Goal: Task Accomplishment & Management: Manage account settings

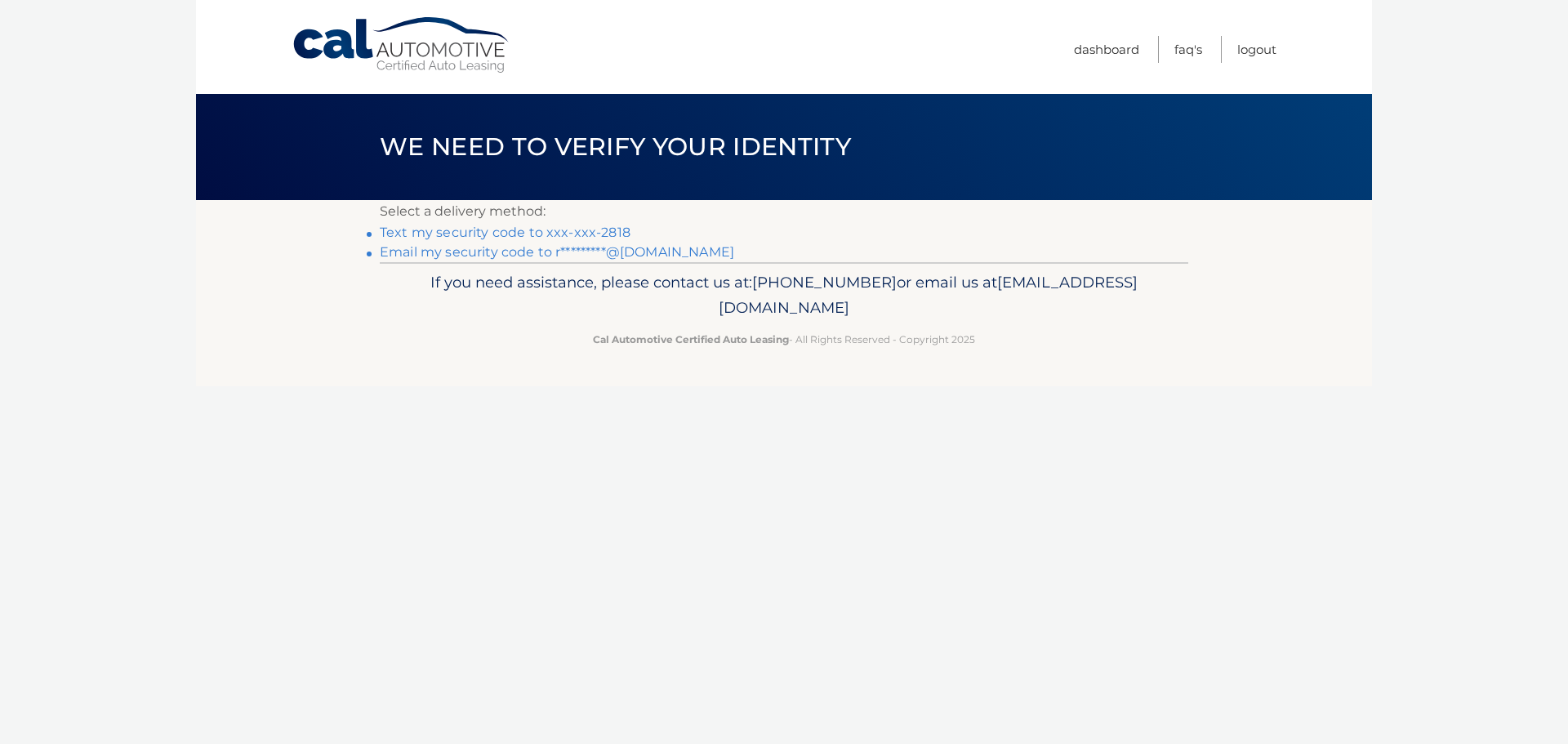
click at [447, 224] on li "Text my security code to xxx-xxx-2818" at bounding box center [784, 233] width 809 height 20
click at [452, 229] on link "Text my security code to xxx-xxx-2818" at bounding box center [504, 232] width 250 height 15
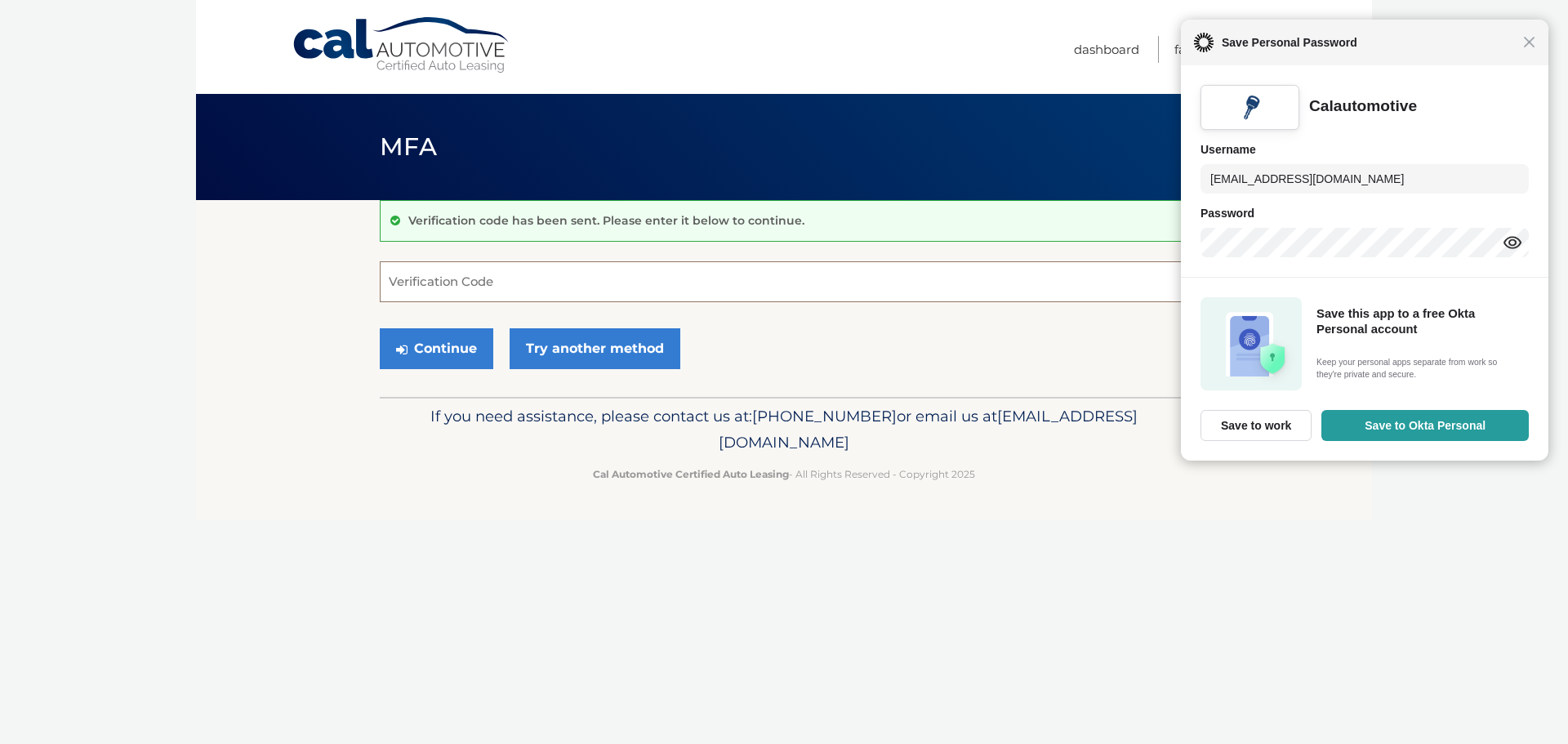
click at [742, 270] on input "Verification Code" at bounding box center [784, 281] width 809 height 41
type input "559098"
click at [380, 328] on button "Continue" at bounding box center [437, 348] width 114 height 41
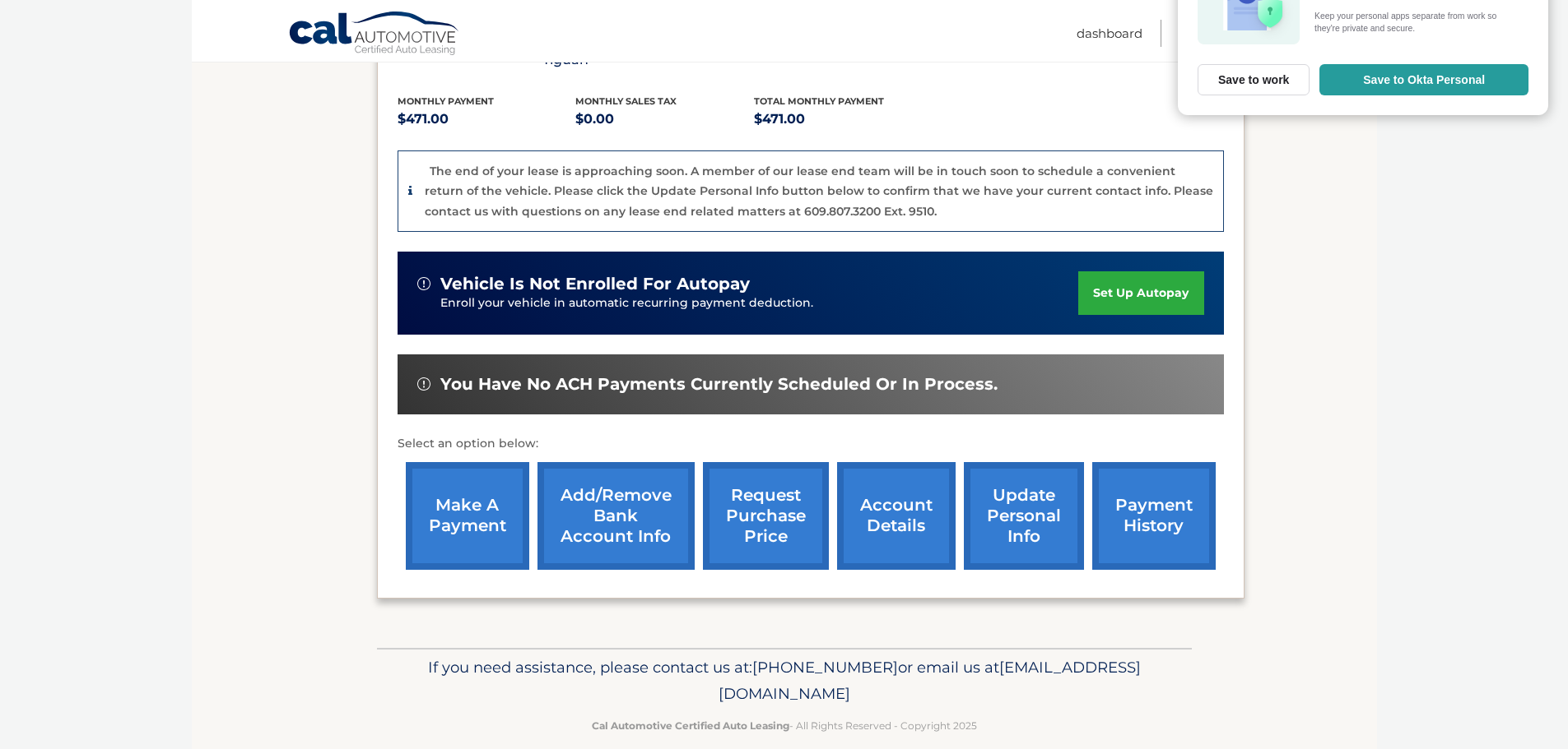
scroll to position [349, 0]
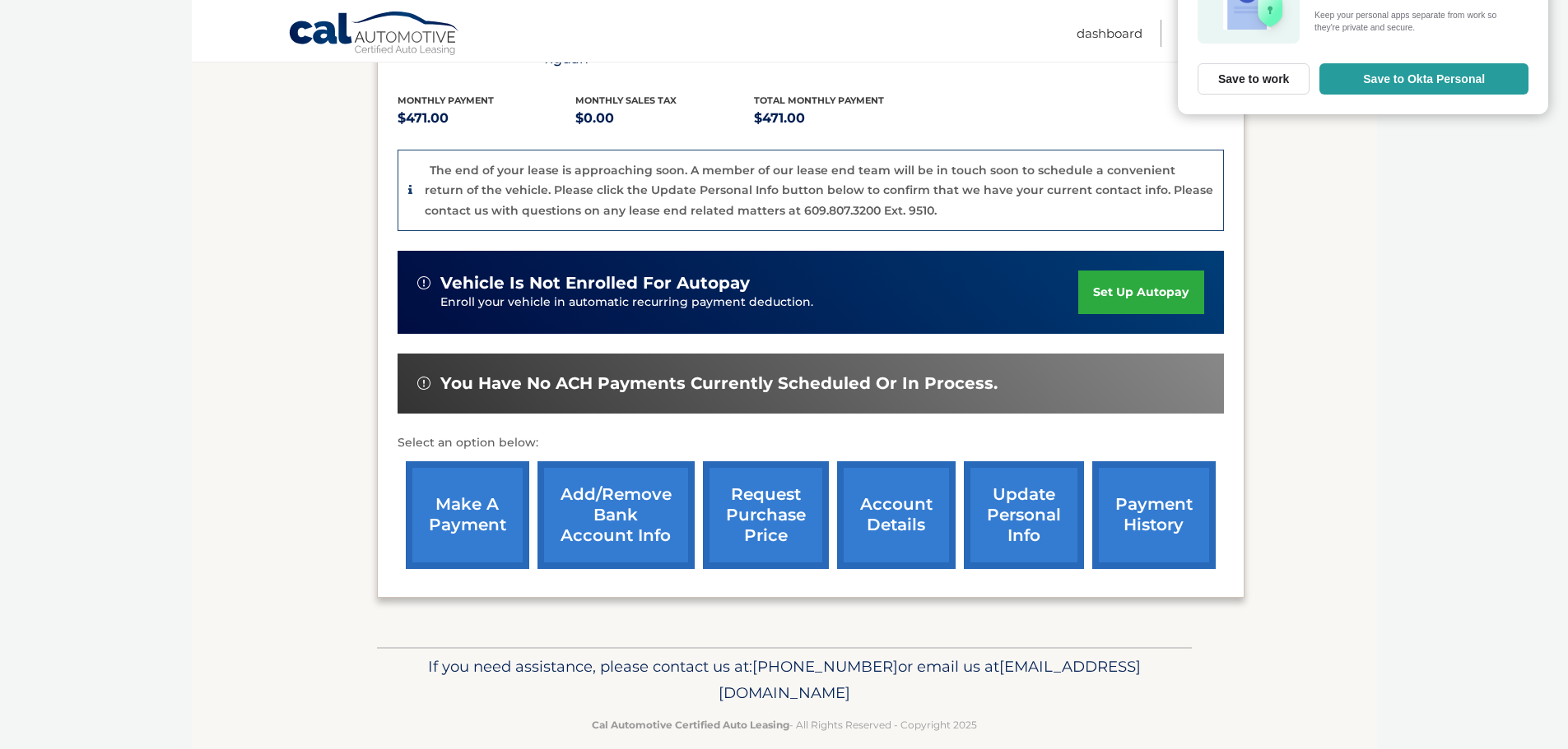
click at [474, 468] on link "make a payment" at bounding box center [468, 515] width 124 height 107
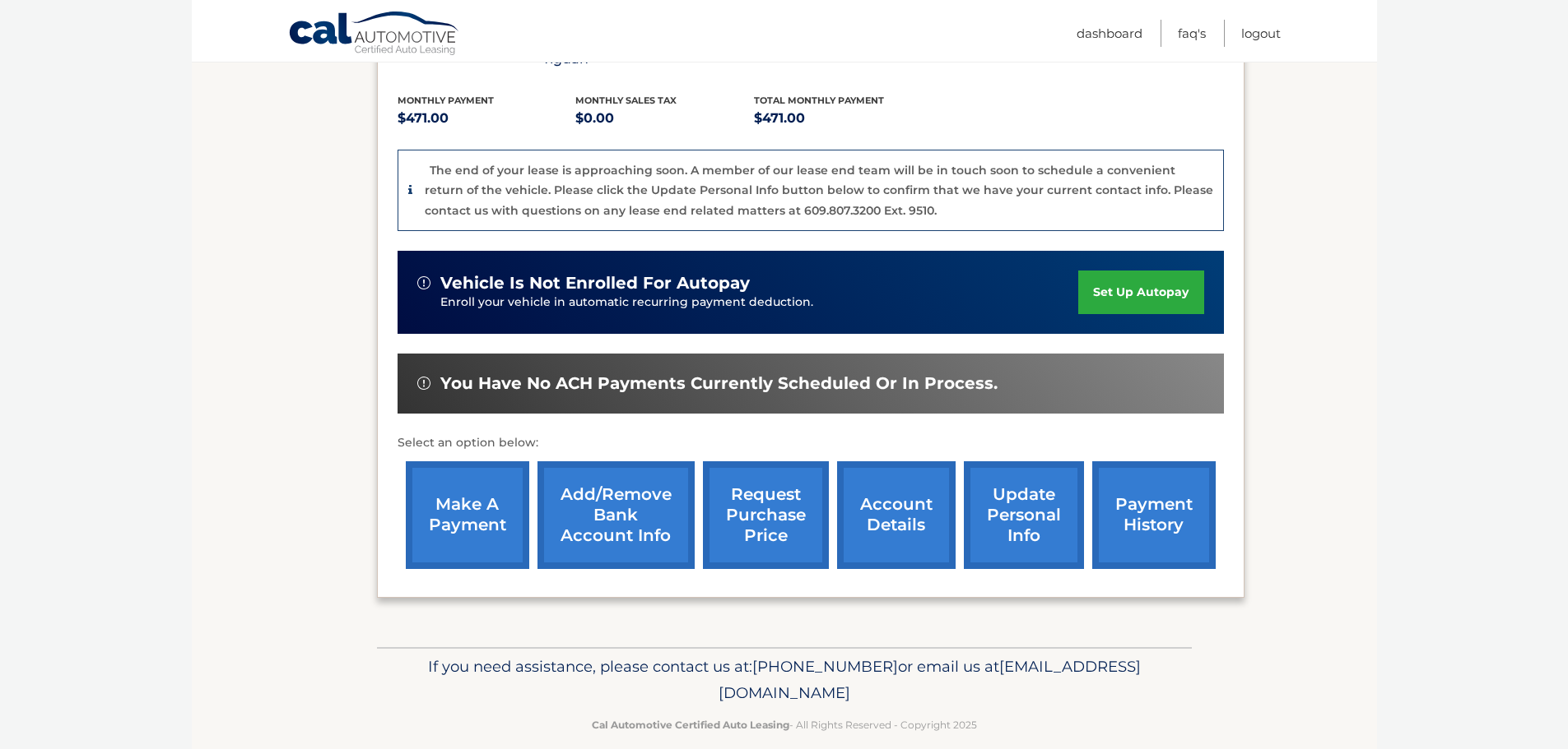
click at [1149, 278] on link "set up autopay" at bounding box center [1140, 292] width 125 height 44
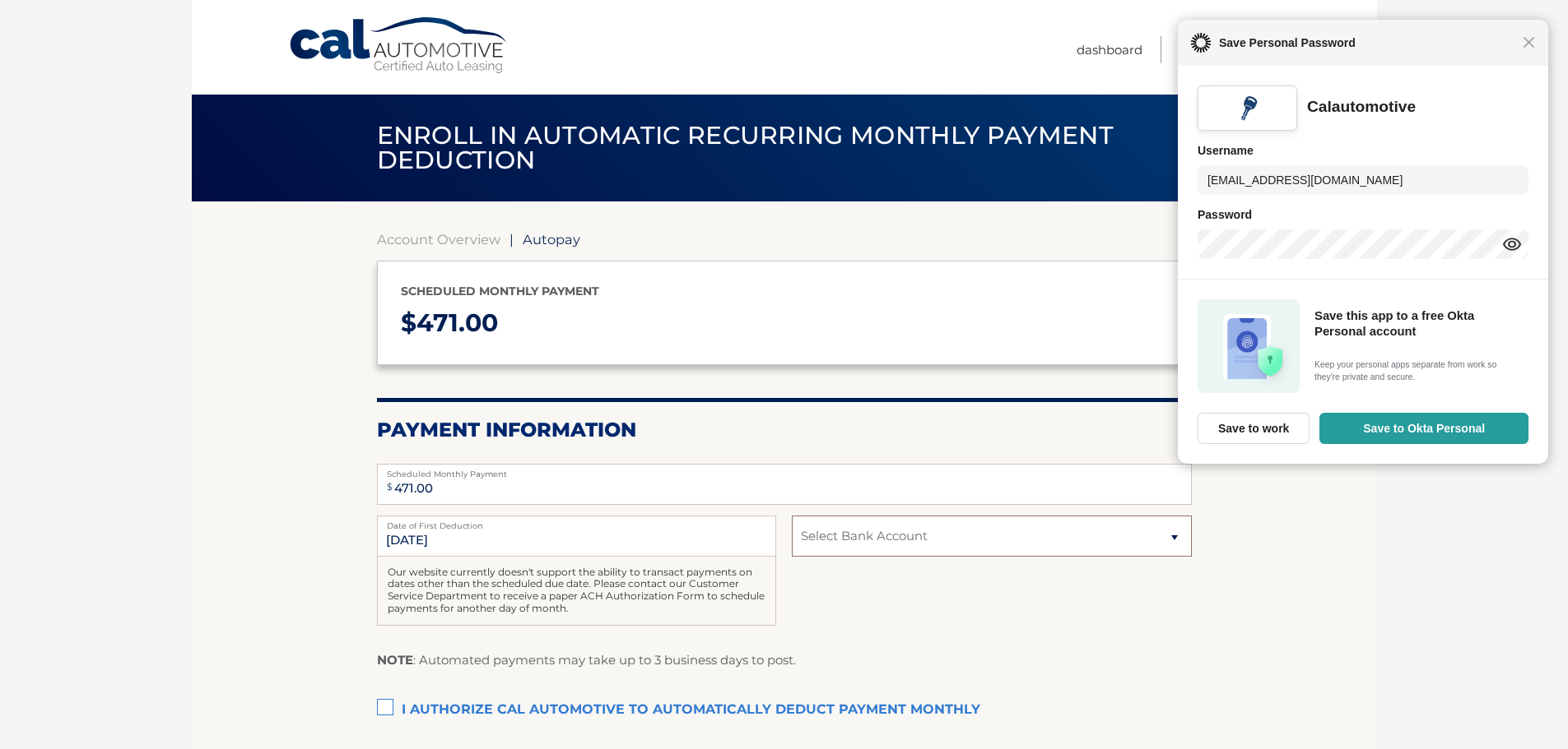
click at [859, 542] on select "Select Bank Account Checking NORTHPOINTE BANK *****9439 Checking BANK OF AMERIC…" at bounding box center [991, 536] width 399 height 41
select select "MzQxNWIwOTYtYzcxMS00NmZkLTk3YTYtMDRmODVmZTQwODhh"
click at [791, 516] on select "Select Bank Account Checking NORTHPOINTE BANK *****9439 Checking BANK OF AMERIC…" at bounding box center [991, 536] width 399 height 41
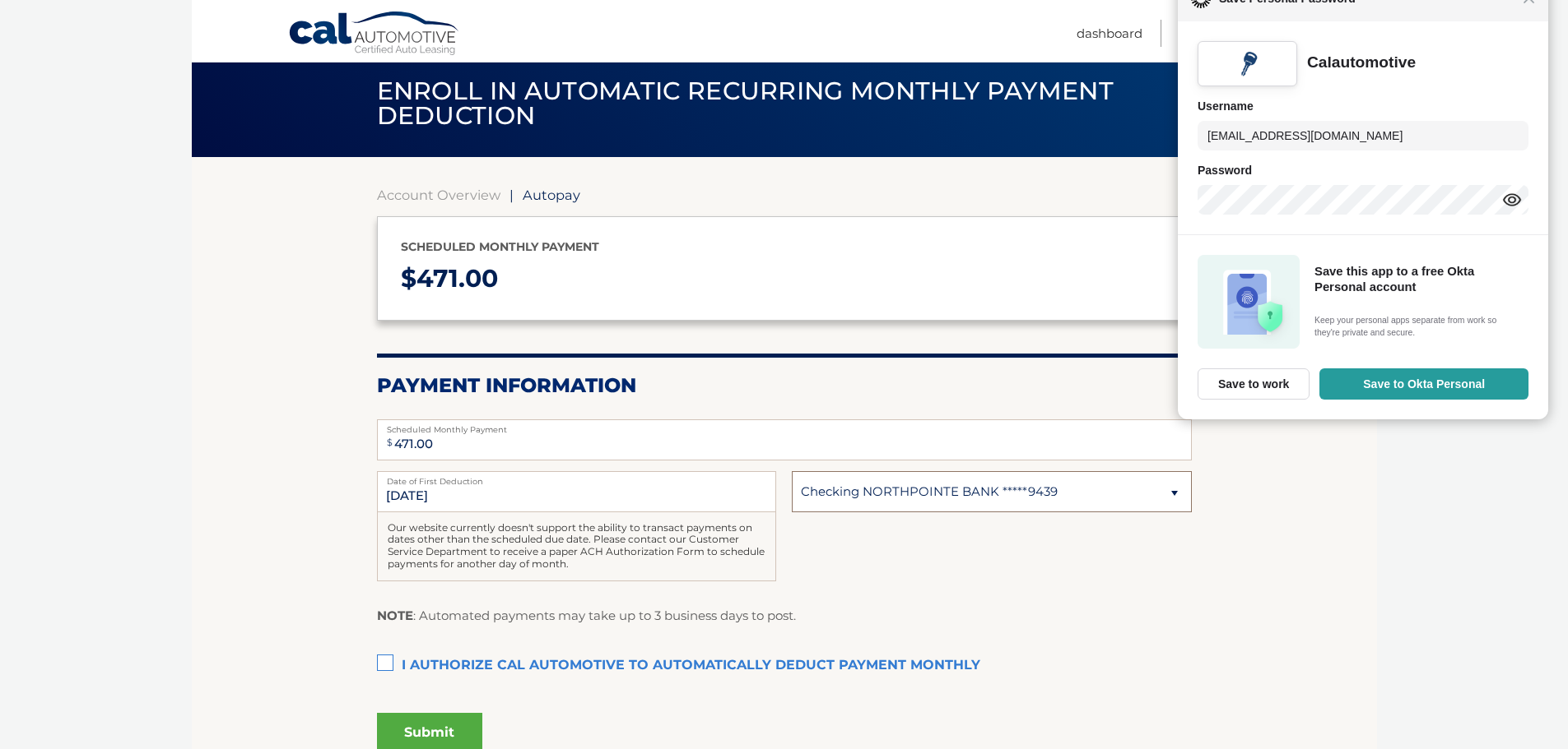
scroll to position [82, 0]
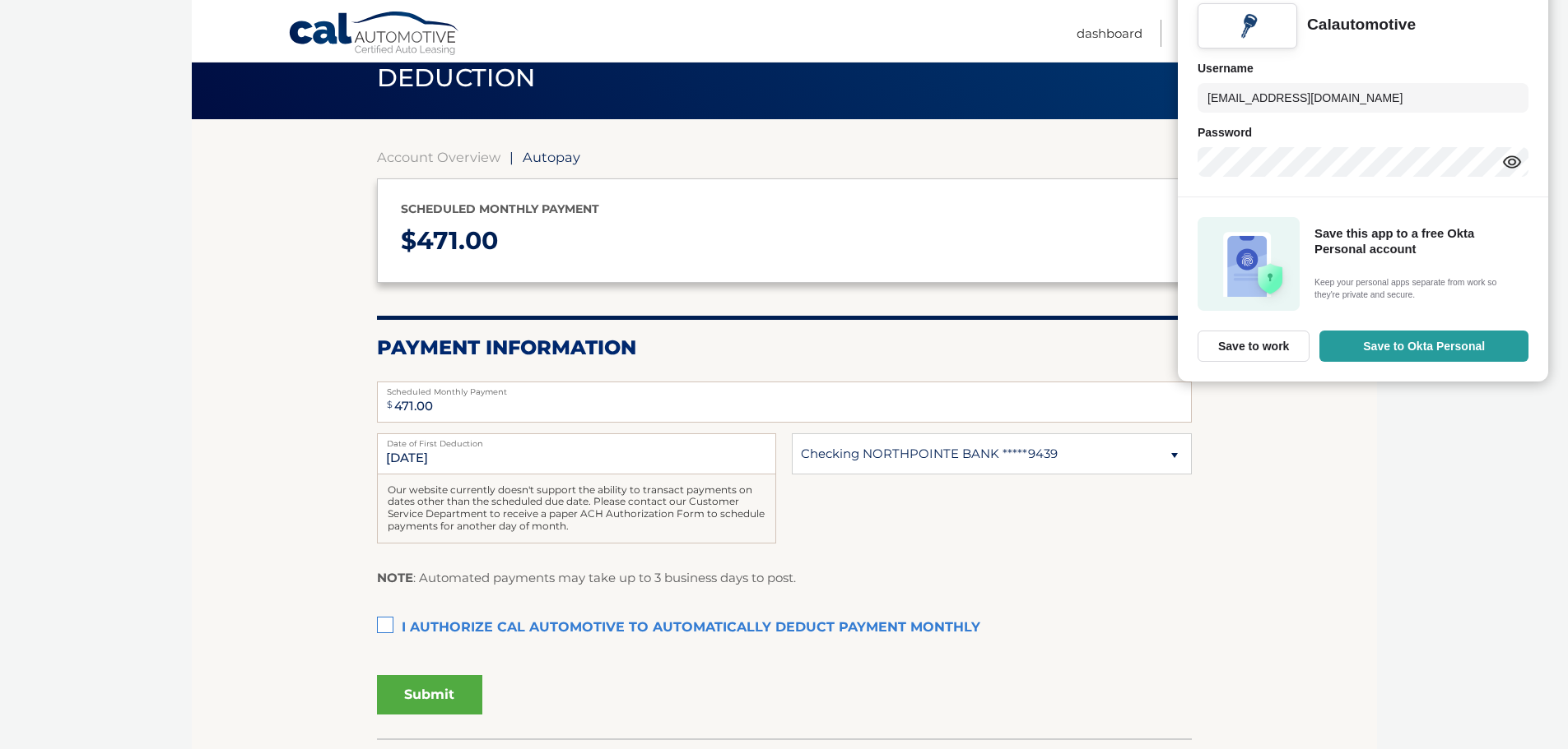
click at [395, 622] on label "I authorize cal automotive to automatically deduct payment monthly This checkbo…" at bounding box center [784, 628] width 815 height 33
click at [0, 0] on input "I authorize cal automotive to automatically deduct payment monthly This checkbo…" at bounding box center [0, 0] width 0 height 0
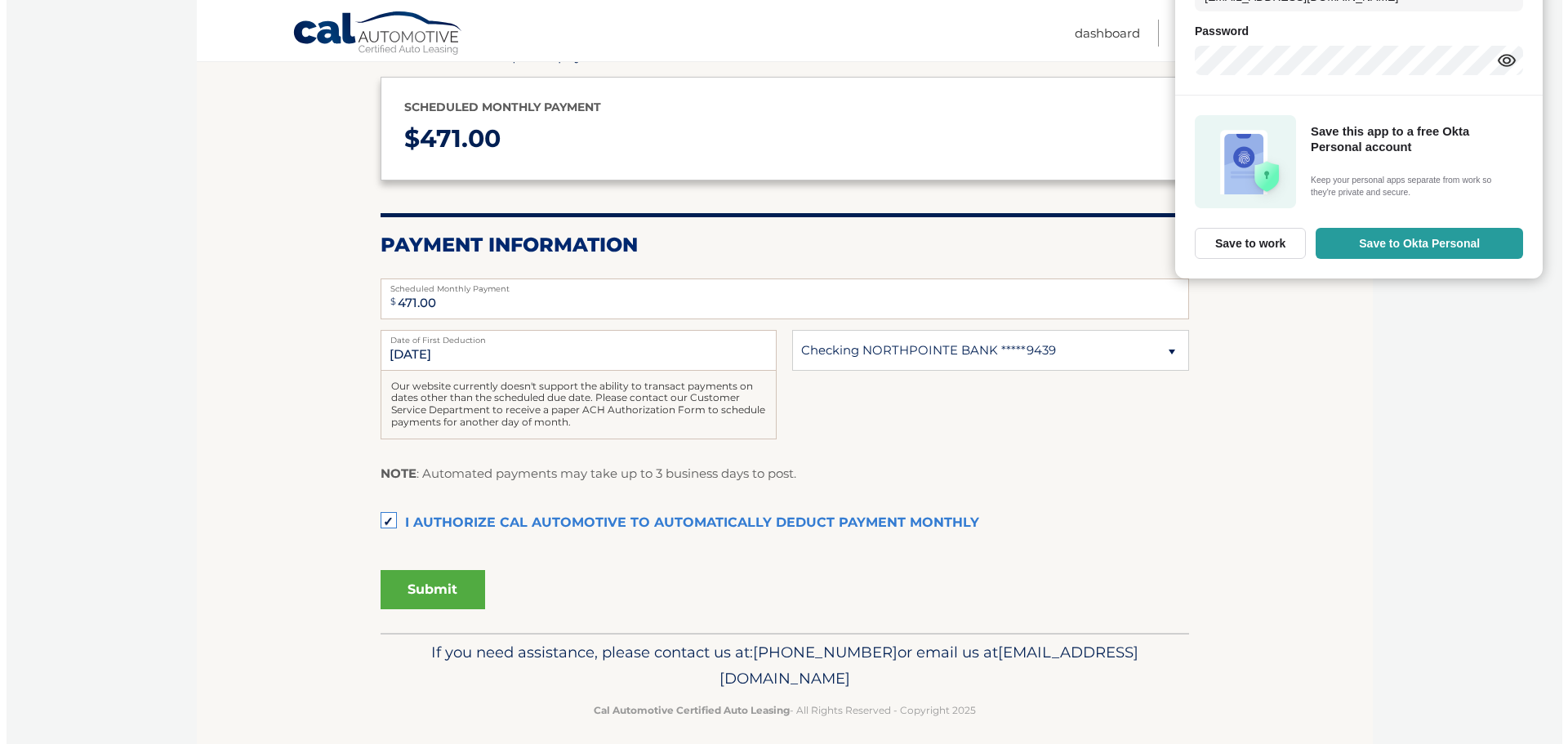
scroll to position [194, 0]
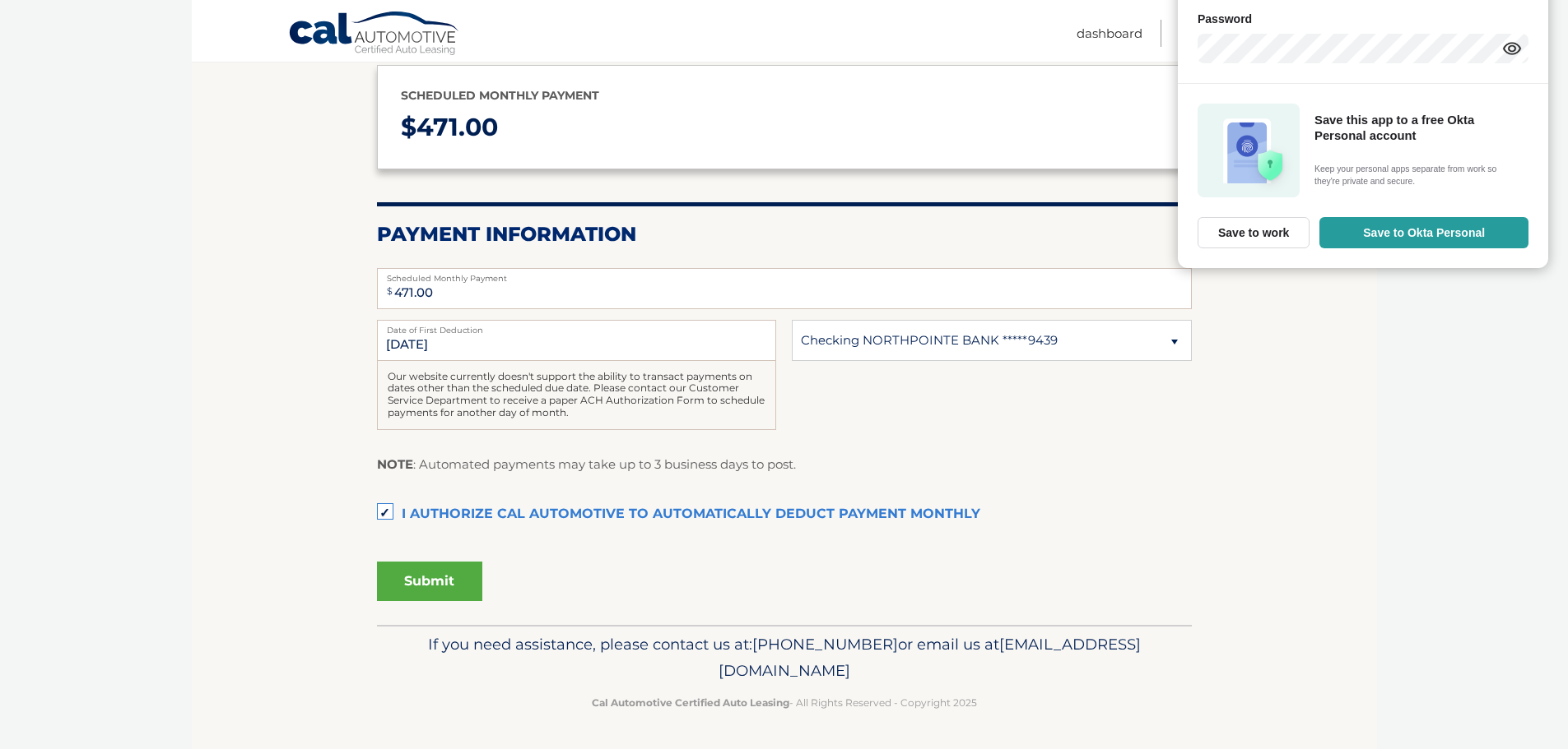
click at [431, 575] on button "Submit" at bounding box center [430, 581] width 106 height 39
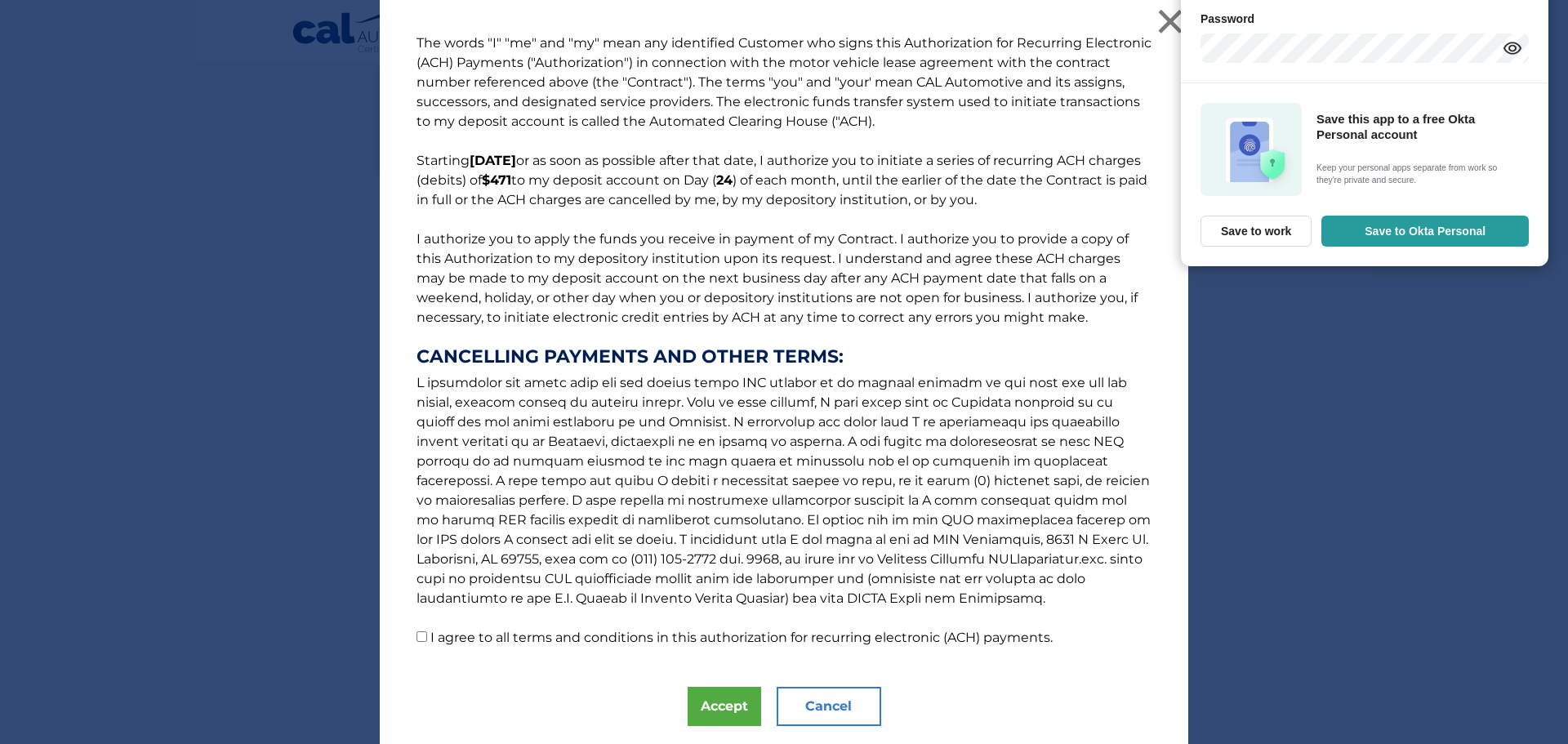
click at [437, 637] on label "I agree to all terms and conditions in this authorization for recurring electro…" at bounding box center [741, 637] width 623 height 15
click at [427, 637] on input "I agree to all terms and conditions in this authorization for recurring electro…" at bounding box center [422, 637] width 11 height 11
checkbox input "true"
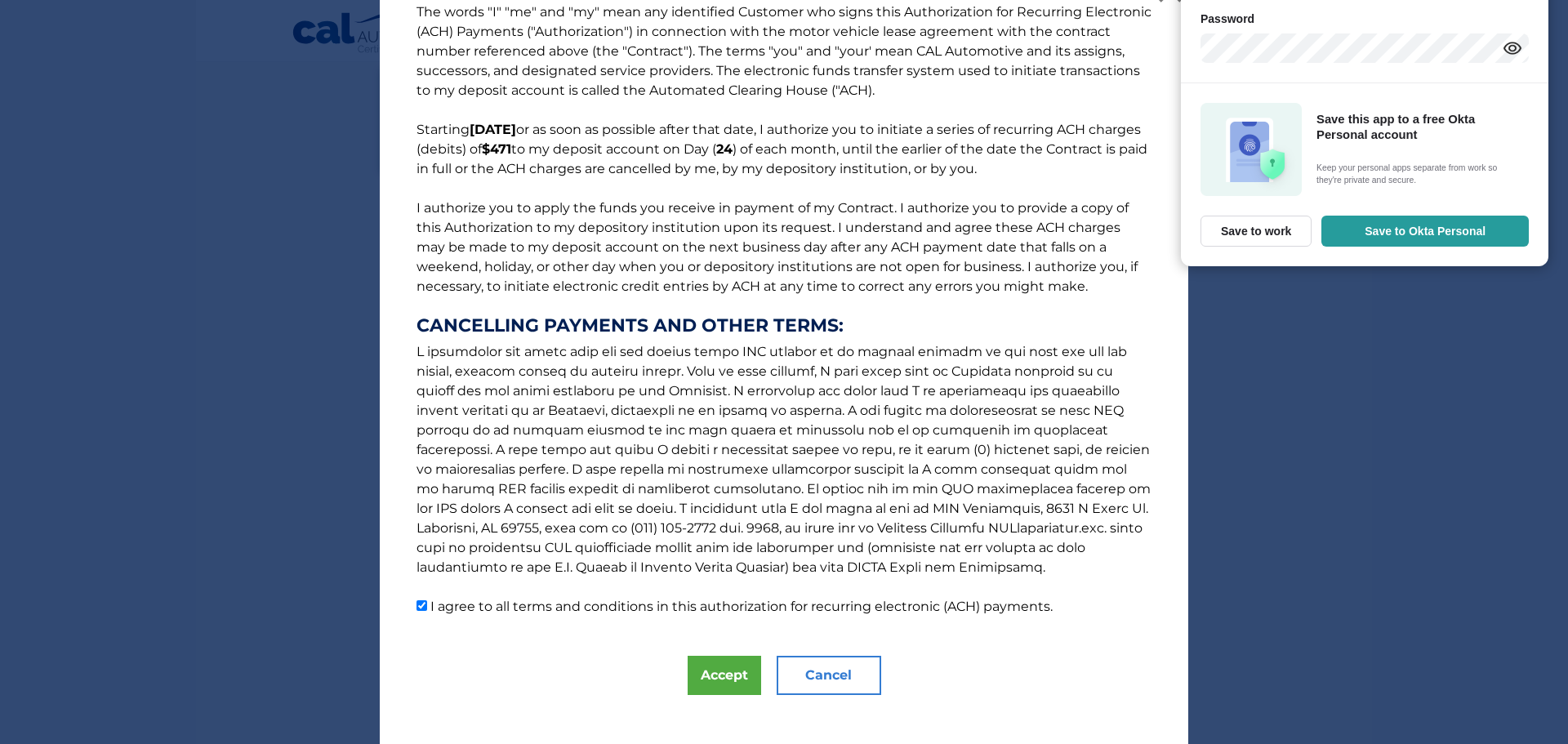
scroll to position [47, 0]
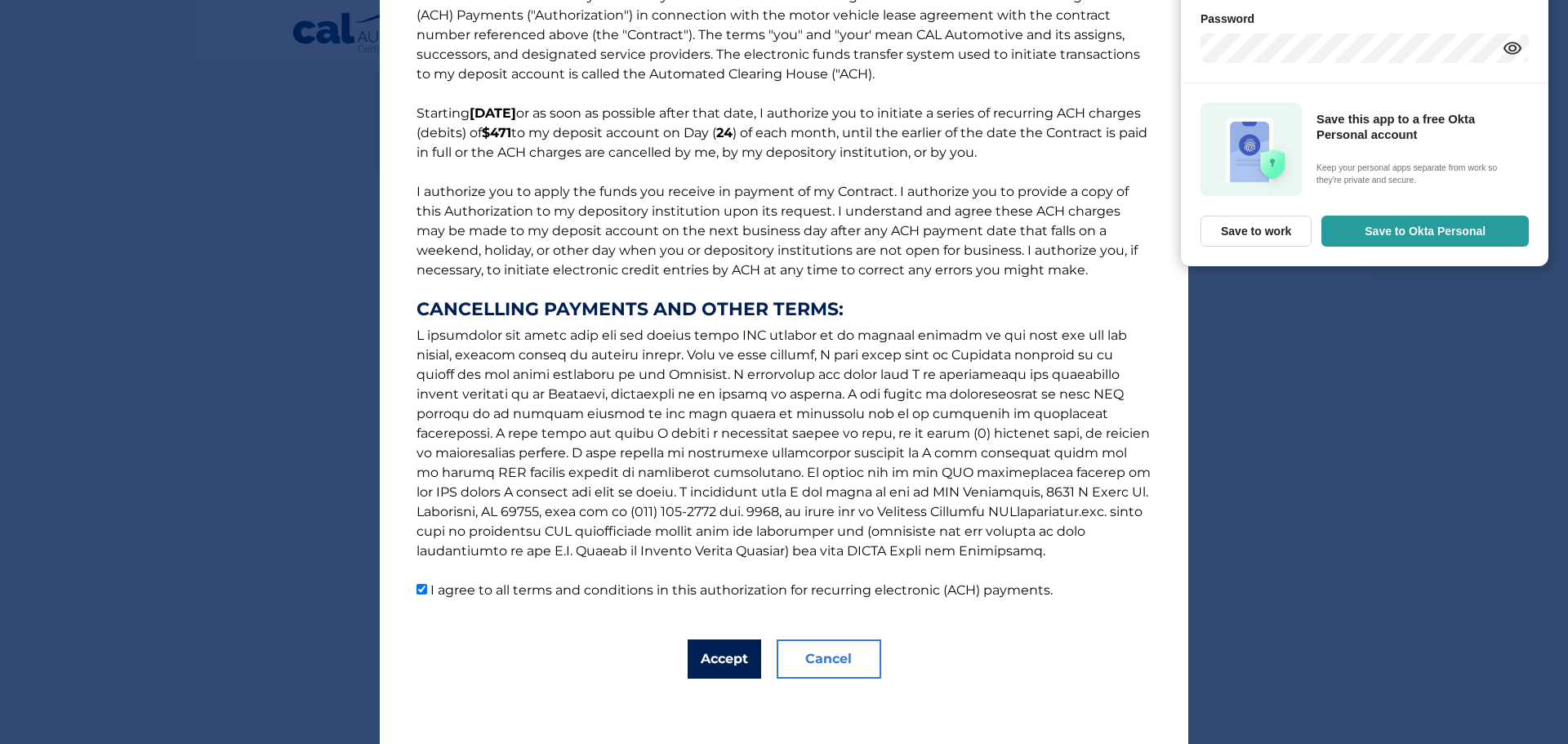
click at [724, 652] on button "Accept" at bounding box center [724, 659] width 73 height 39
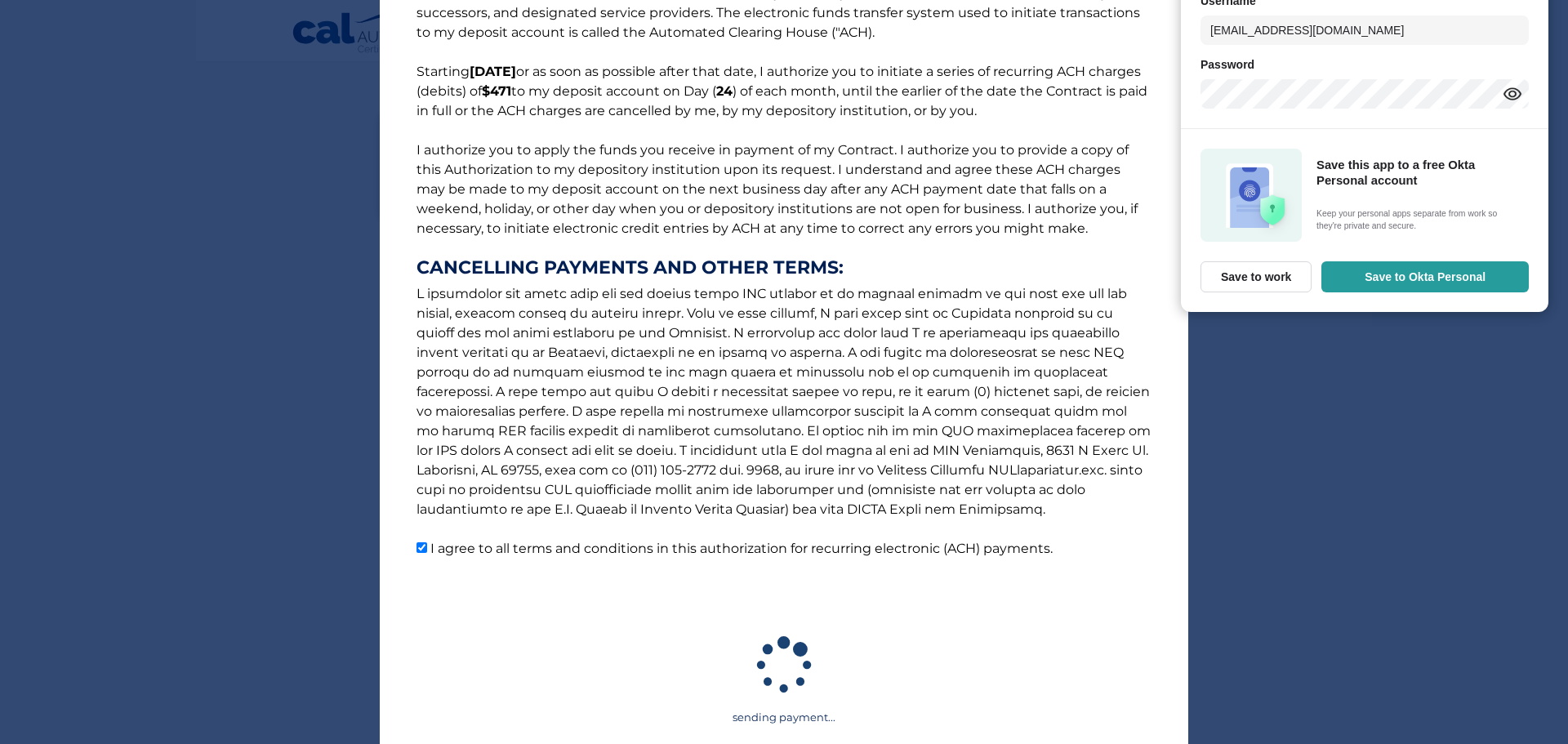
scroll to position [129, 0]
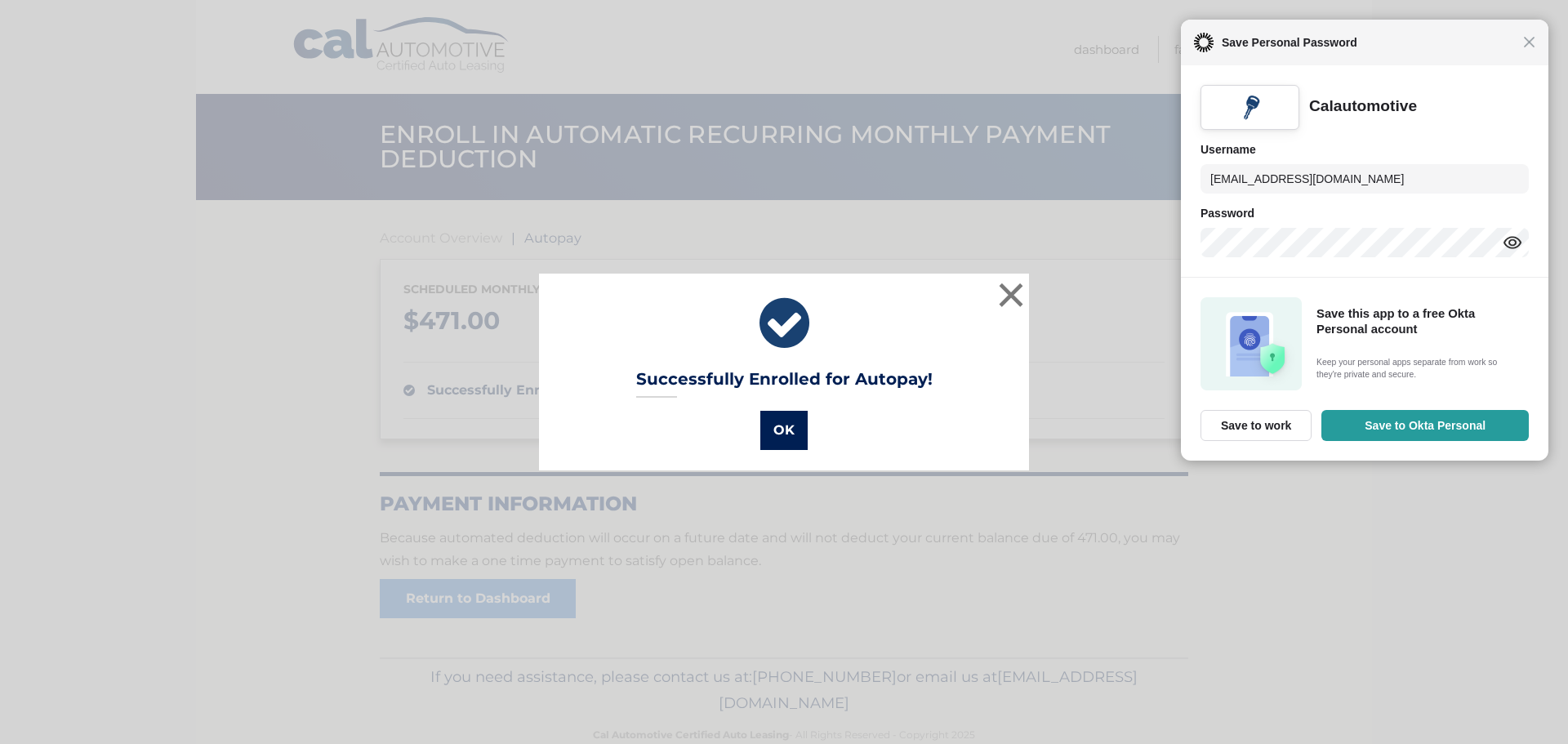
click at [778, 430] on button "OK" at bounding box center [784, 430] width 47 height 39
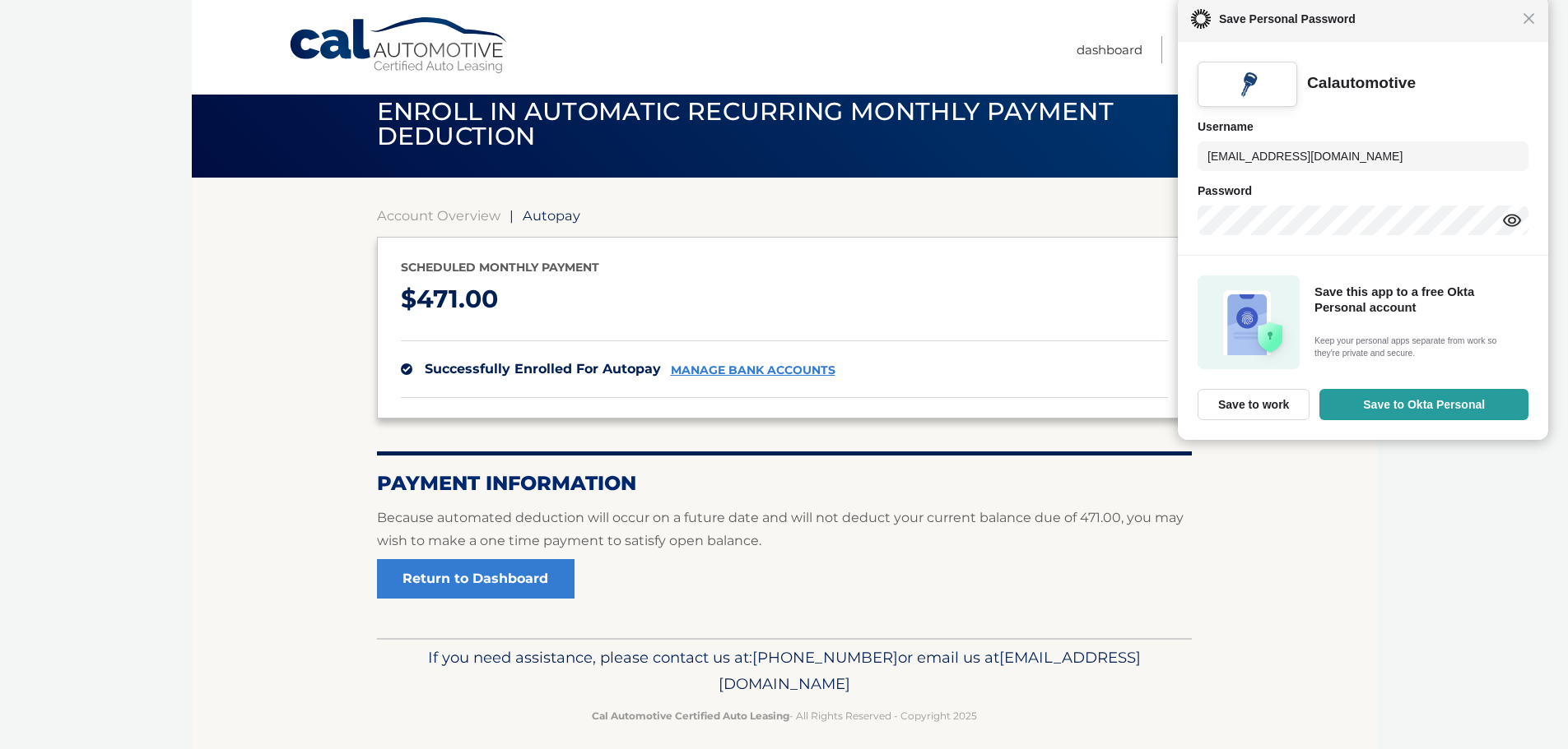
scroll to position [37, 0]
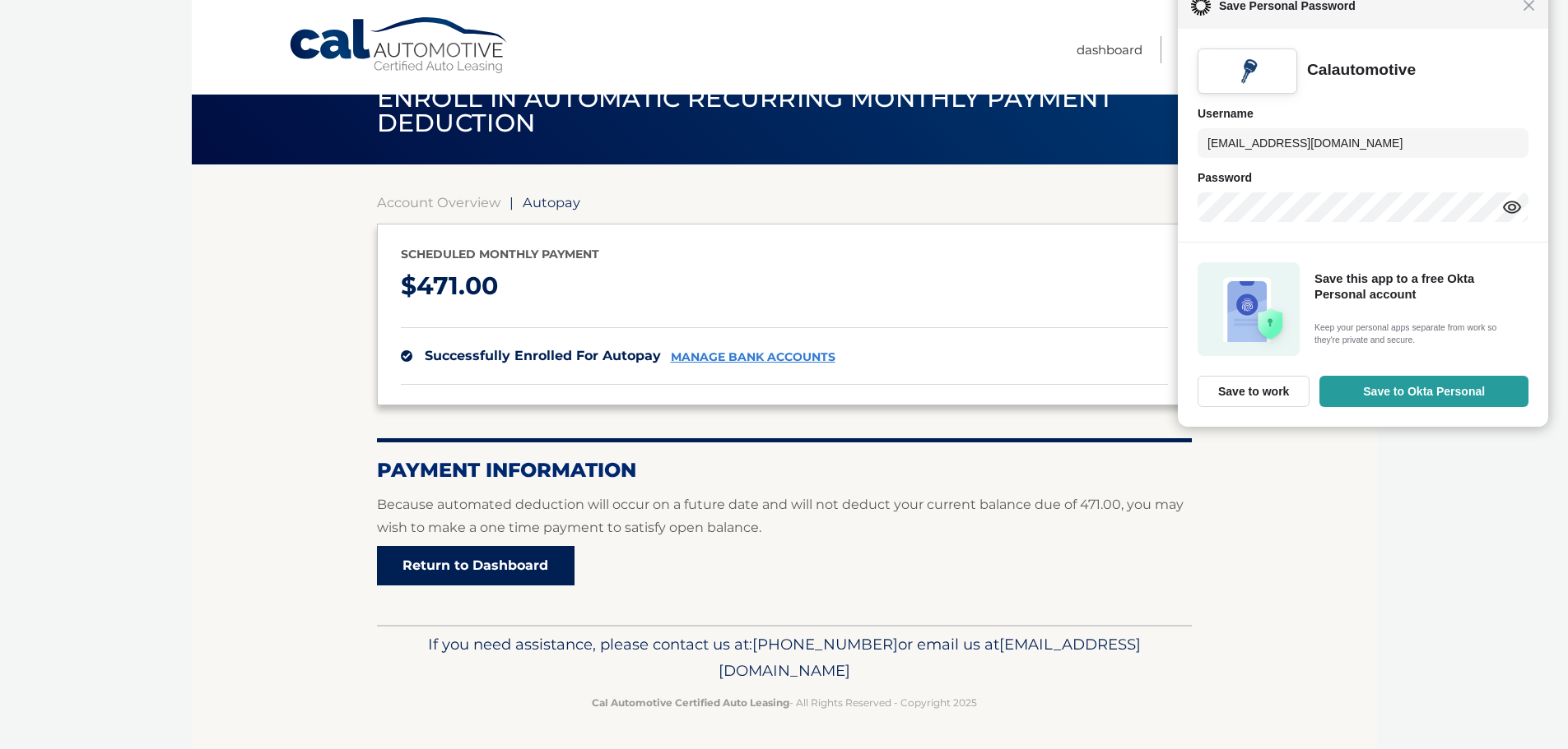
click at [510, 560] on link "Return to Dashboard" at bounding box center [475, 565] width 198 height 39
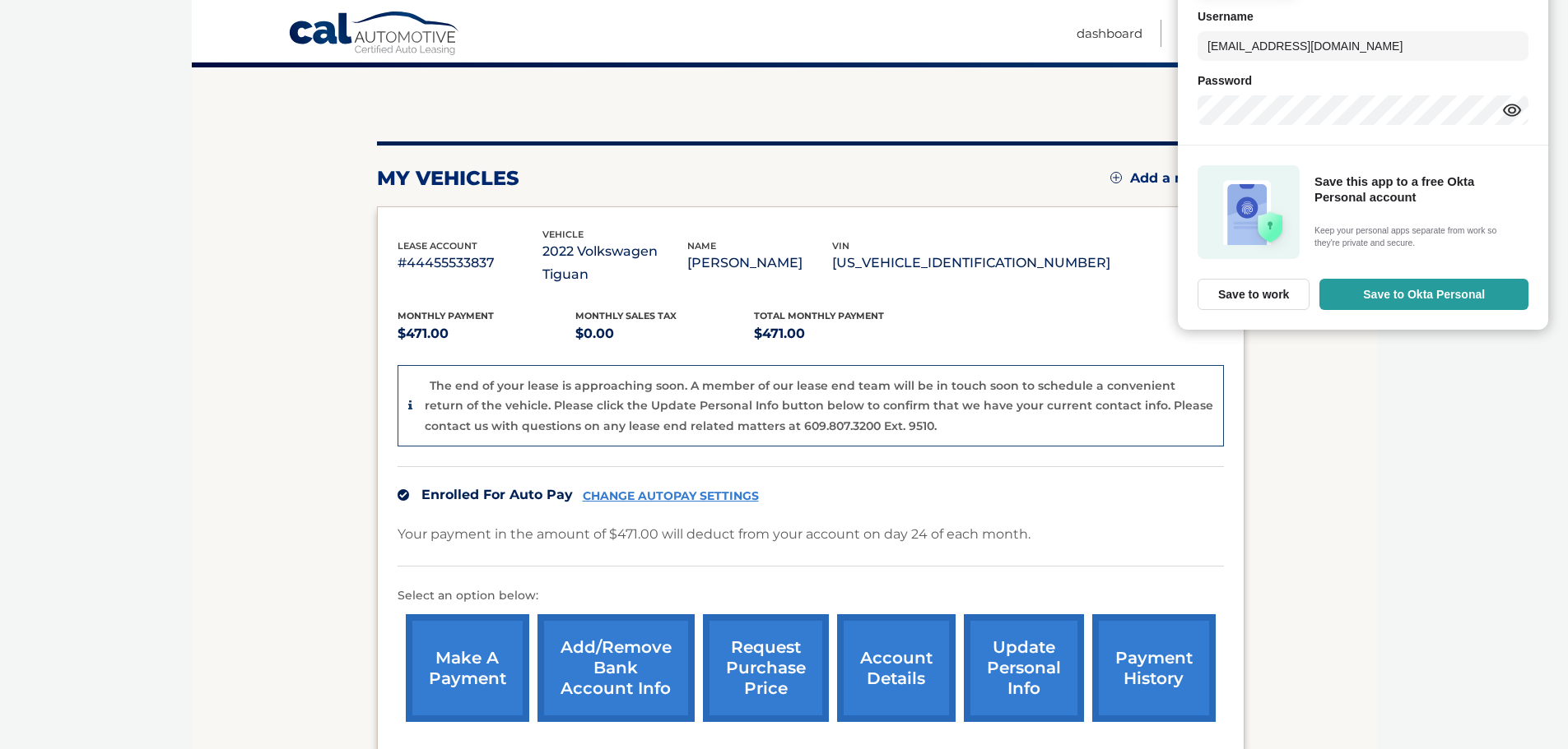
scroll to position [247, 0]
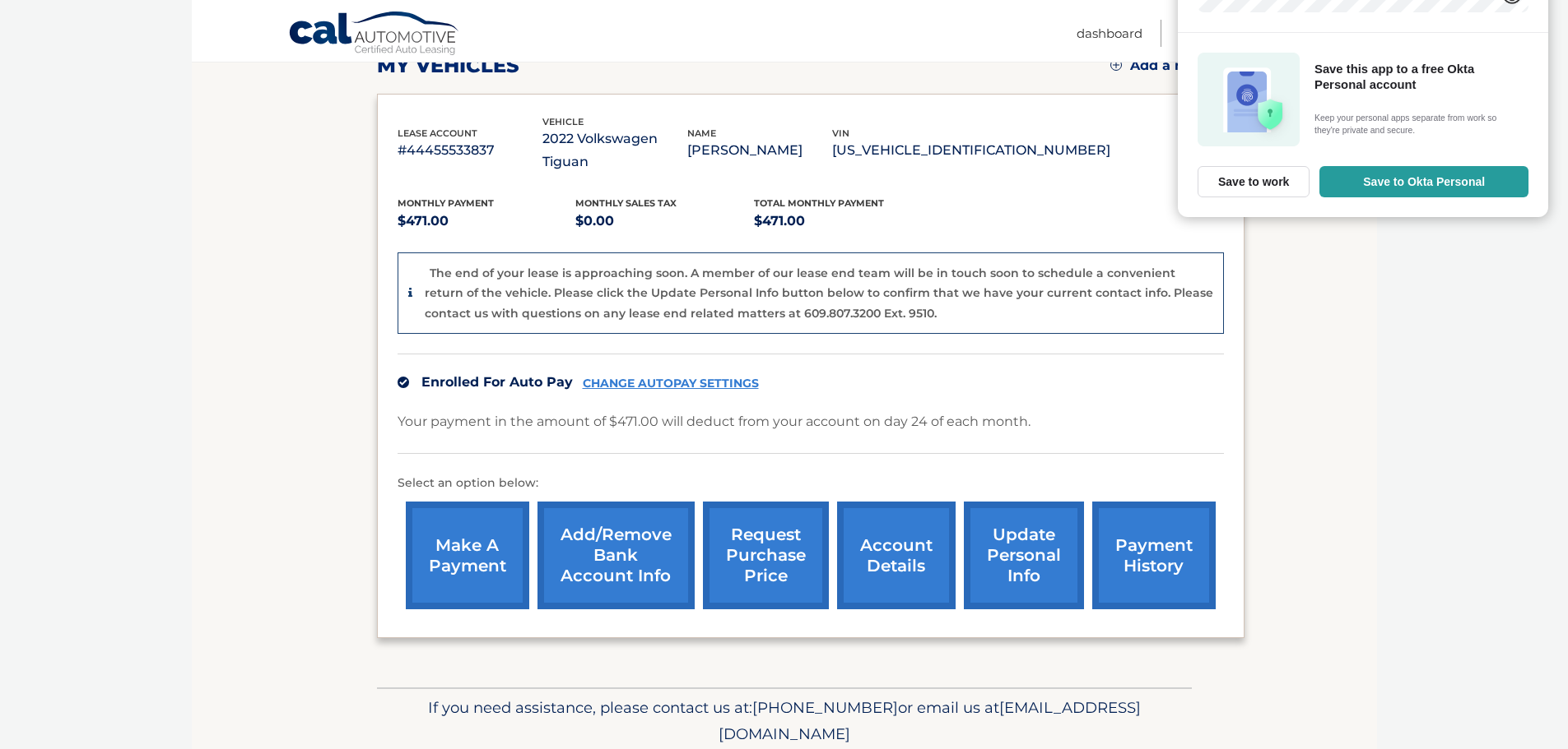
click at [477, 533] on link "make a payment" at bounding box center [468, 555] width 124 height 107
